Goal: Task Accomplishment & Management: Use online tool/utility

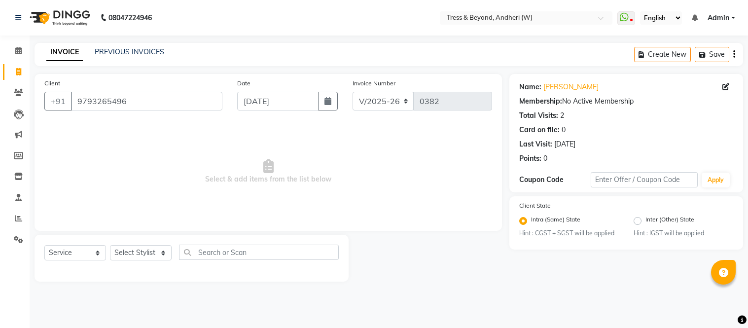
select select "4368"
select select "service"
click at [126, 253] on select "Select Stylist [PERSON_NAME] [PERSON_NAME]" at bounding box center [141, 252] width 62 height 15
select select "25783"
click at [110, 246] on select "Select Stylist [PERSON_NAME] [PERSON_NAME]" at bounding box center [141, 252] width 62 height 15
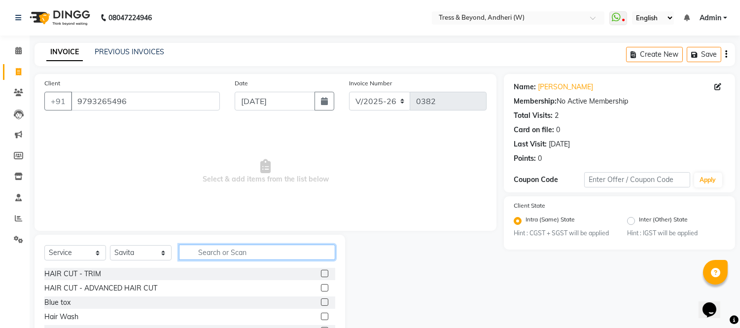
click at [203, 255] on input "text" at bounding box center [257, 252] width 156 height 15
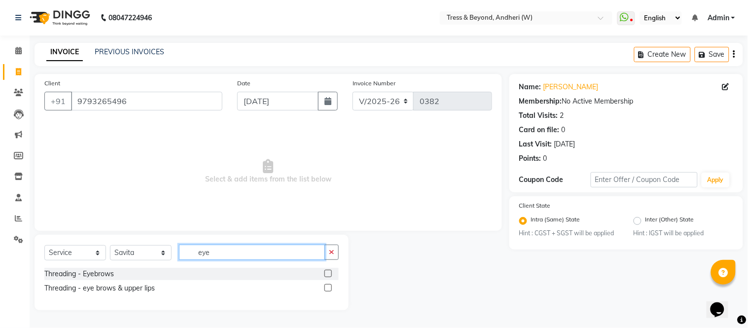
type input "eye"
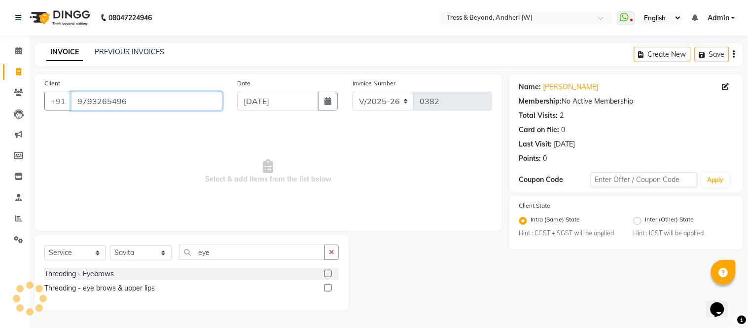
click at [159, 102] on input "9793265496" at bounding box center [146, 101] width 151 height 19
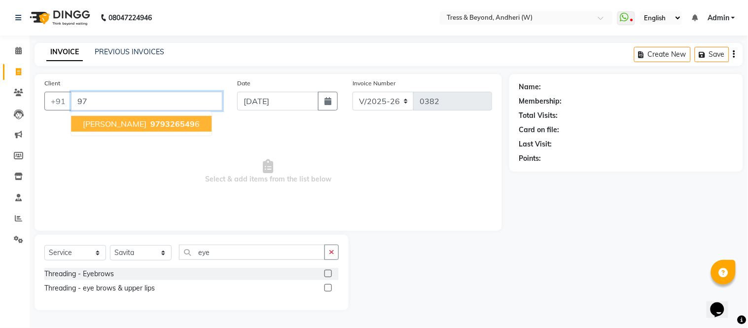
type input "9"
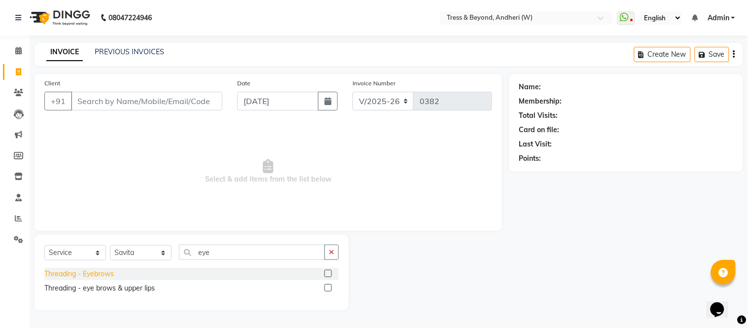
click at [99, 277] on div "Threading - Eyebrows" at bounding box center [79, 274] width 70 height 10
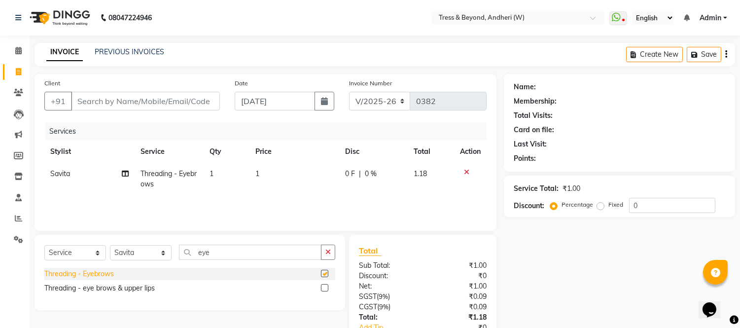
checkbox input "false"
click at [258, 173] on span "1" at bounding box center [258, 173] width 4 height 9
select select "25783"
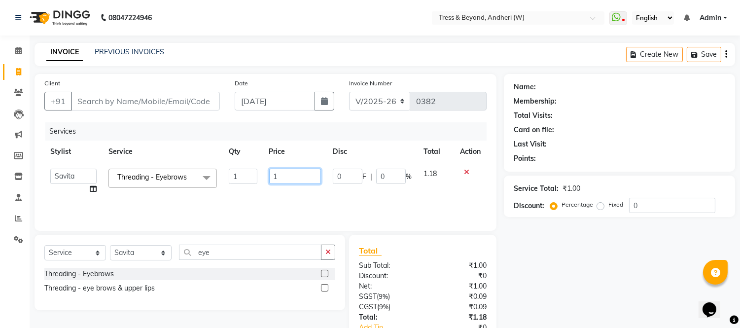
click at [287, 176] on input "1" at bounding box center [295, 176] width 52 height 15
type input "70"
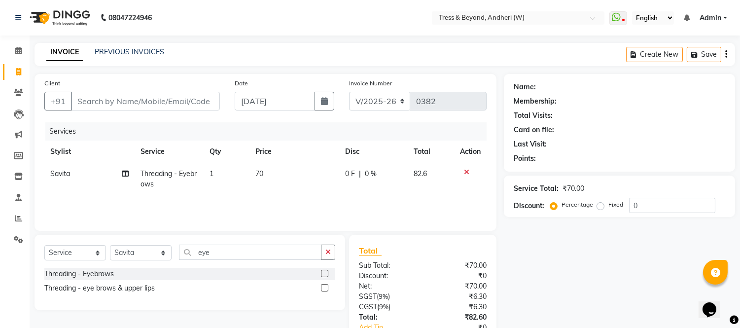
click at [212, 125] on div "Services" at bounding box center [269, 131] width 449 height 18
click at [188, 103] on input "Client" at bounding box center [145, 101] width 149 height 19
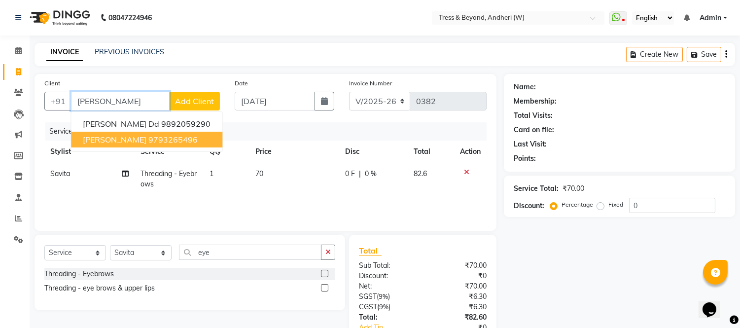
click at [148, 139] on ngb-highlight "9793265496" at bounding box center [172, 140] width 49 height 10
type input "9793265496"
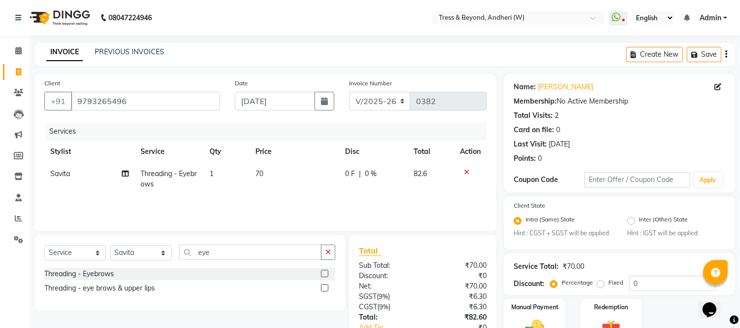
click at [726, 54] on icon "button" at bounding box center [727, 54] width 2 height 0
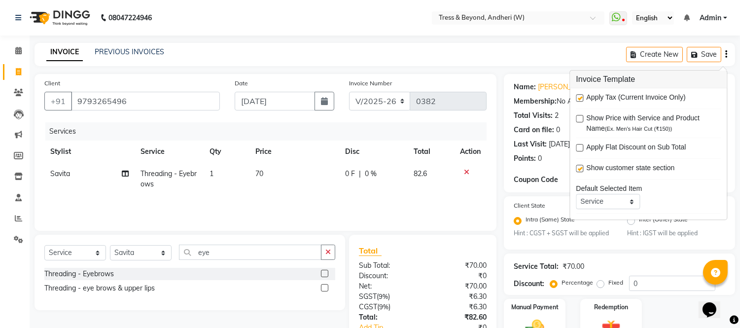
click at [579, 97] on label at bounding box center [579, 97] width 7 height 7
click at [579, 97] on input "checkbox" at bounding box center [579, 98] width 6 height 6
checkbox input "false"
click at [394, 129] on div "Services" at bounding box center [269, 131] width 449 height 18
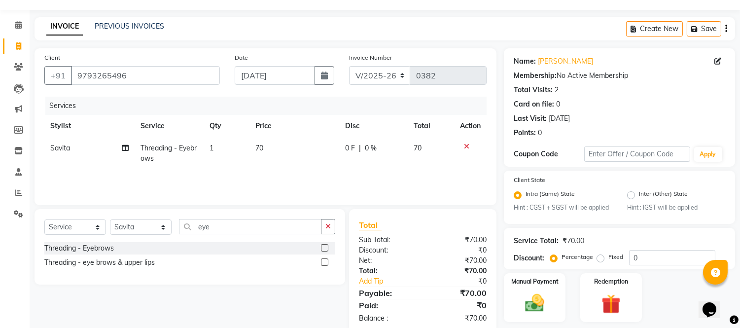
scroll to position [54, 0]
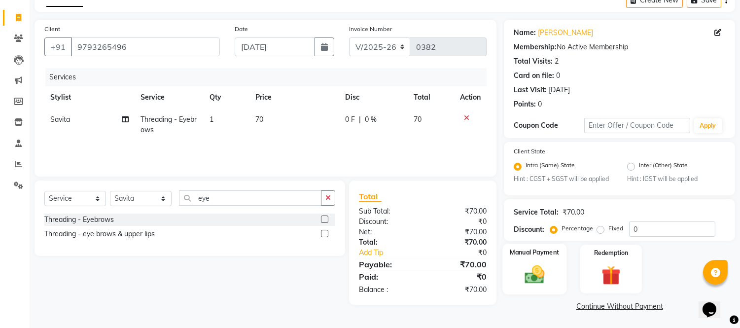
click at [524, 255] on label "Manual Payment" at bounding box center [535, 252] width 49 height 9
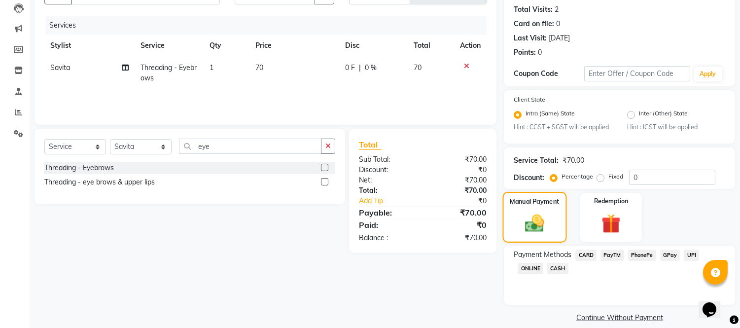
scroll to position [117, 0]
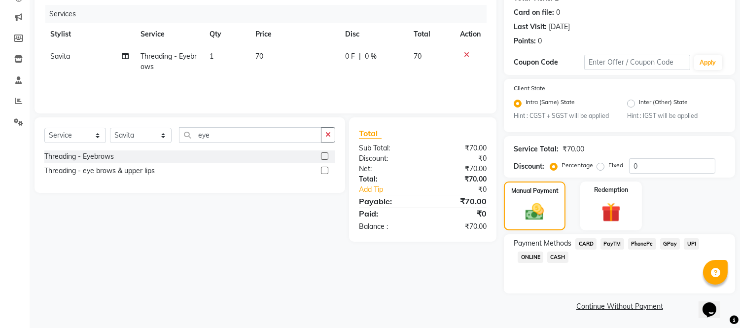
click at [671, 241] on span "GPay" at bounding box center [670, 243] width 20 height 11
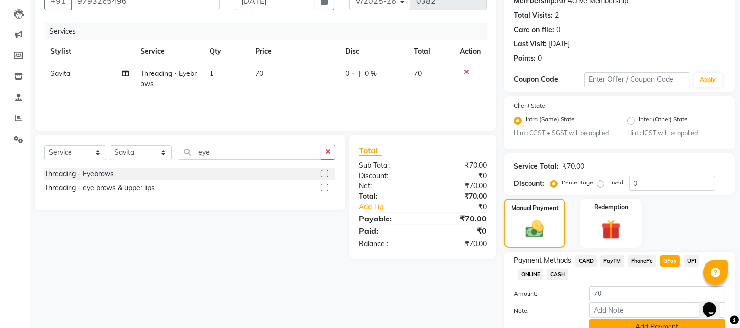
scroll to position [0, 0]
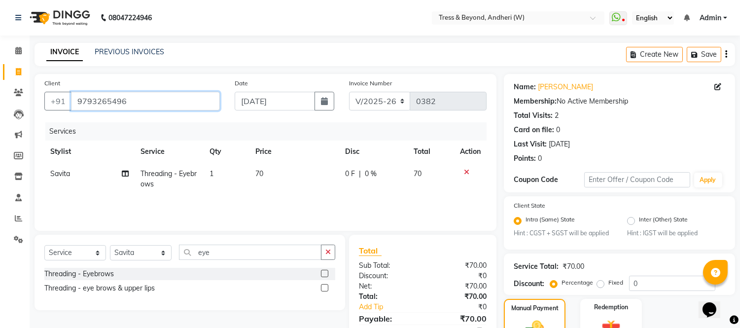
click at [201, 99] on input "9793265496" at bounding box center [145, 101] width 149 height 19
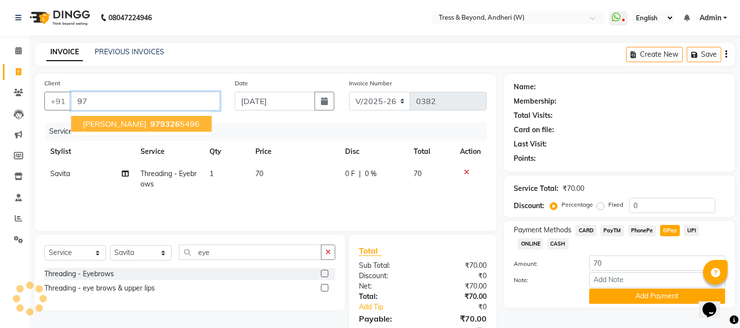
type input "9"
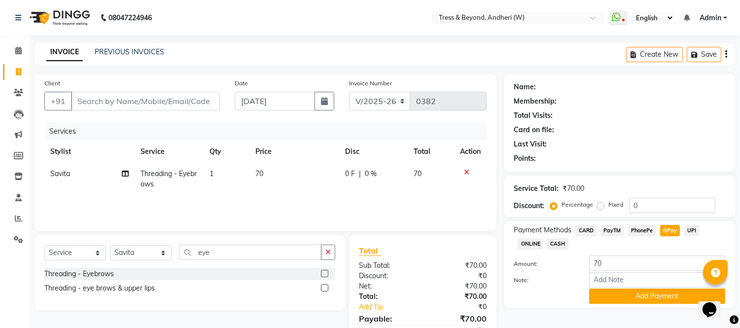
click at [467, 171] on icon at bounding box center [466, 172] width 5 height 7
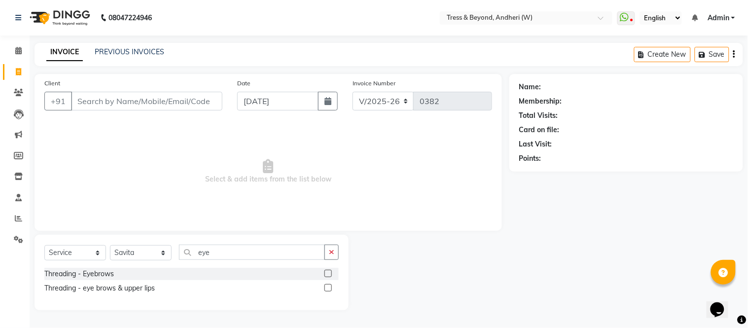
click at [210, 183] on span "Select & add items from the list below" at bounding box center [268, 171] width 448 height 99
click at [328, 274] on label at bounding box center [328, 273] width 7 height 7
click at [328, 274] on input "checkbox" at bounding box center [328, 274] width 6 height 6
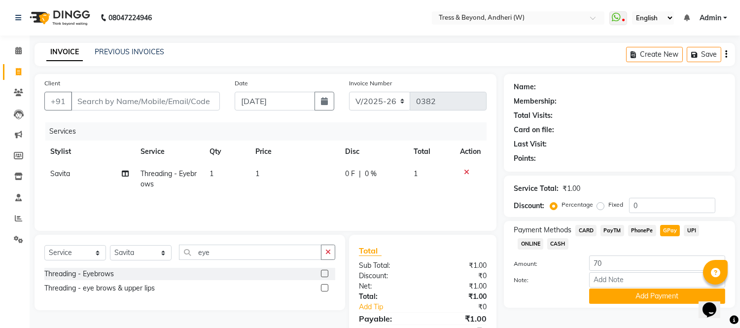
click at [468, 173] on icon at bounding box center [466, 172] width 5 height 7
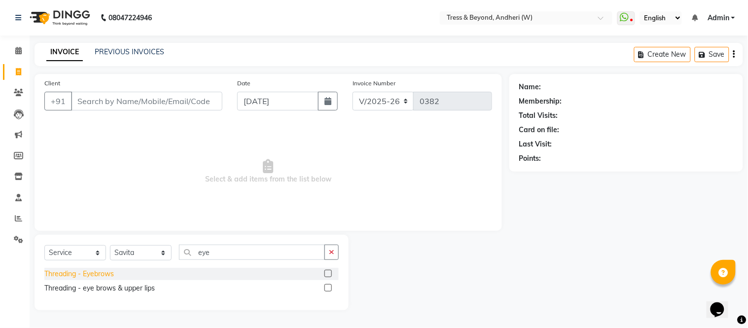
click at [93, 278] on div "Threading - Eyebrows" at bounding box center [79, 274] width 70 height 10
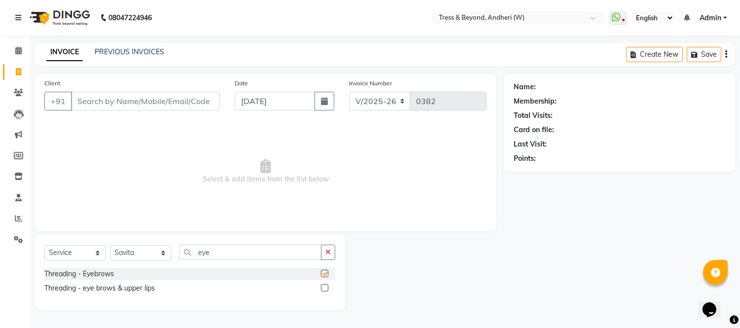
checkbox input "false"
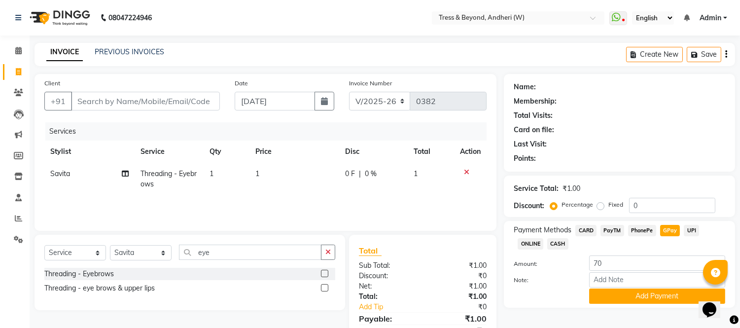
click at [259, 178] on td "1" at bounding box center [295, 179] width 90 height 33
select select "25783"
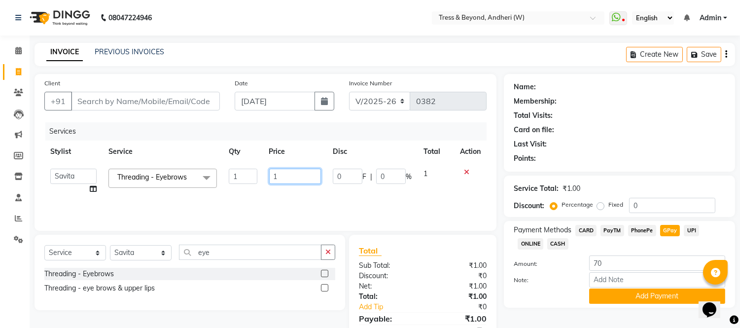
click at [278, 174] on input "1" at bounding box center [295, 176] width 52 height 15
type input "70"
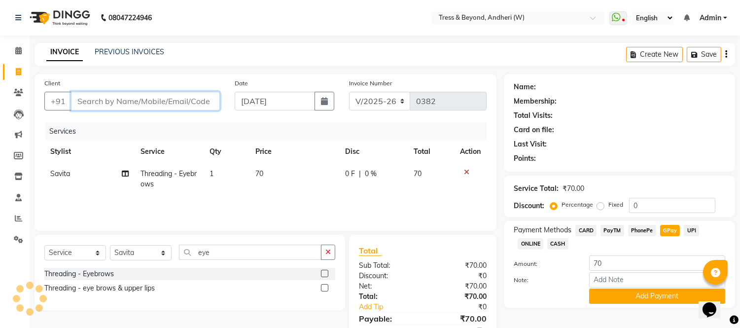
click at [136, 104] on input "Client" at bounding box center [145, 101] width 149 height 19
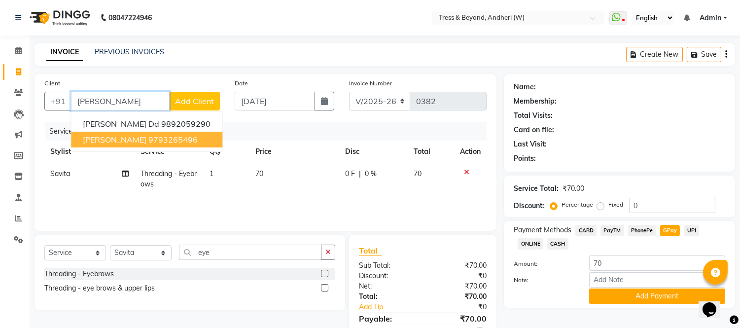
click at [148, 136] on ngb-highlight "9793265496" at bounding box center [172, 140] width 49 height 10
type input "9793265496"
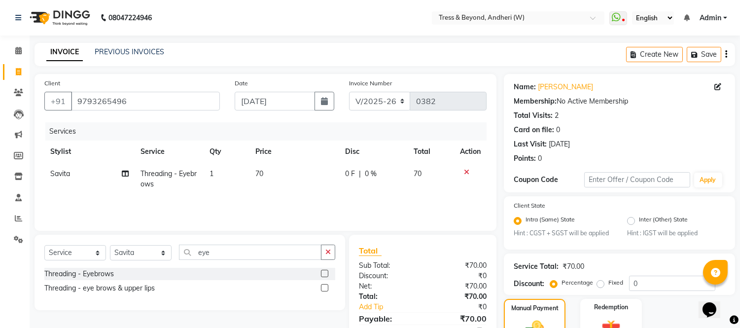
click at [726, 55] on icon "button" at bounding box center [727, 54] width 2 height 0
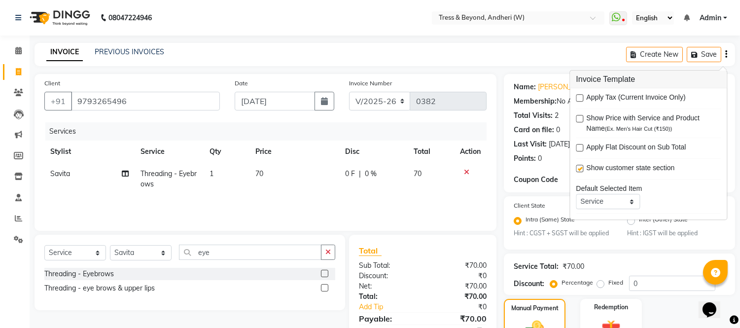
click at [421, 115] on div "Invoice Number V/2025 V/[PHONE_NUMBER]" at bounding box center [418, 98] width 152 height 40
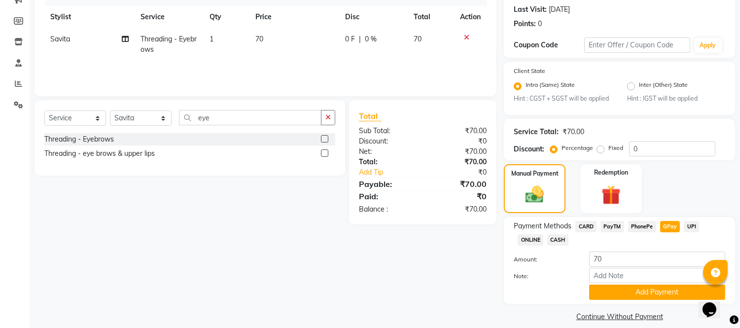
scroll to position [146, 0]
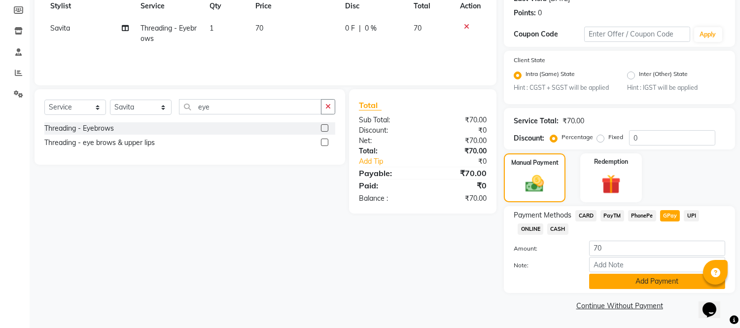
click at [618, 279] on button "Add Payment" at bounding box center [657, 281] width 136 height 15
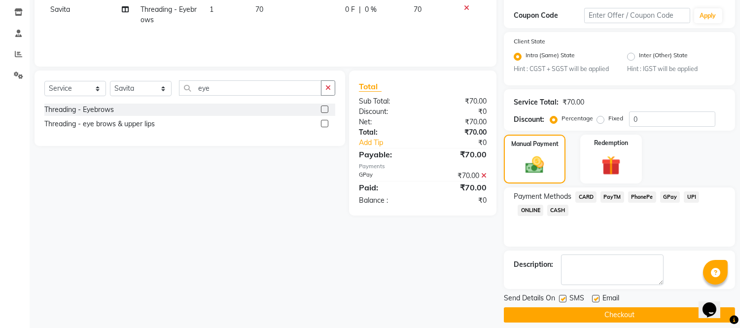
scroll to position [174, 0]
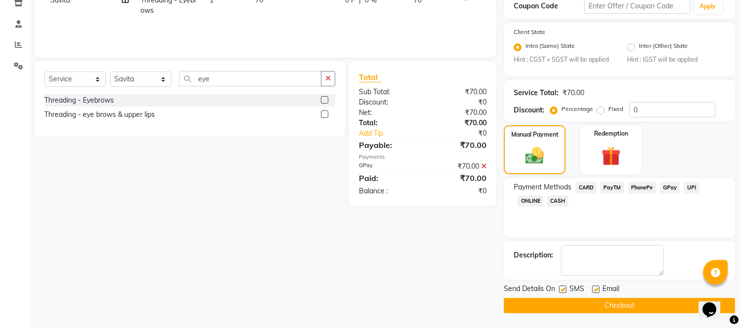
click at [593, 302] on button "Checkout" at bounding box center [619, 305] width 231 height 15
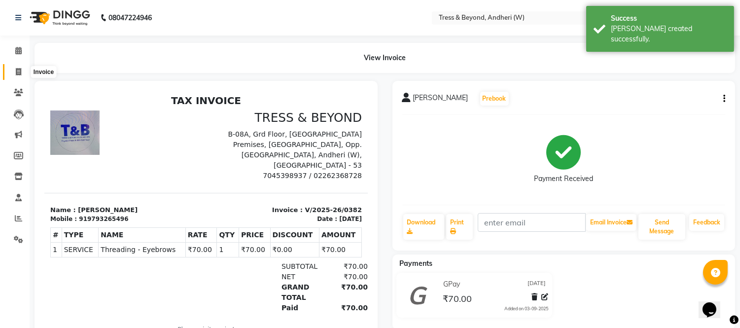
click at [14, 73] on span at bounding box center [18, 72] width 17 height 11
select select "service"
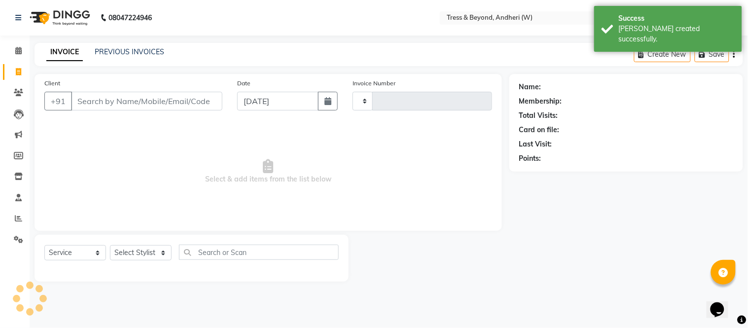
type input "0383"
select select "4368"
